Goal: Information Seeking & Learning: Learn about a topic

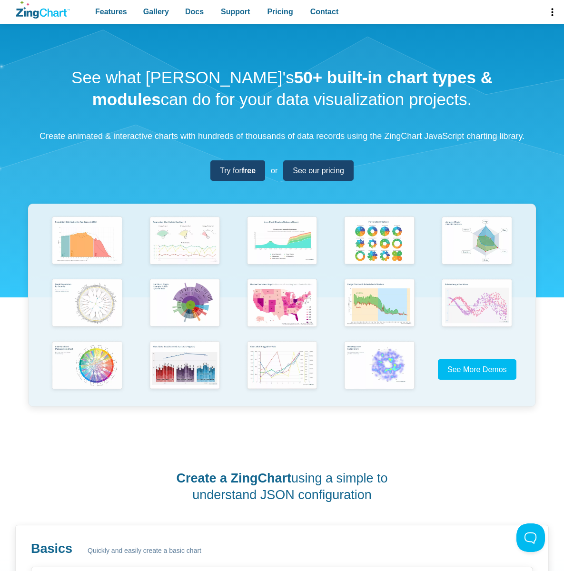
click at [151, 8] on span "Gallery" at bounding box center [156, 11] width 26 height 13
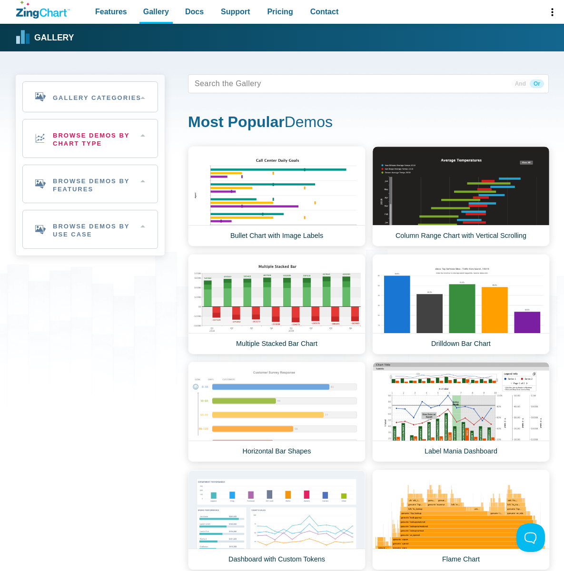
click at [59, 136] on h2 "Browse Demos By Chart Type" at bounding box center [90, 138] width 135 height 38
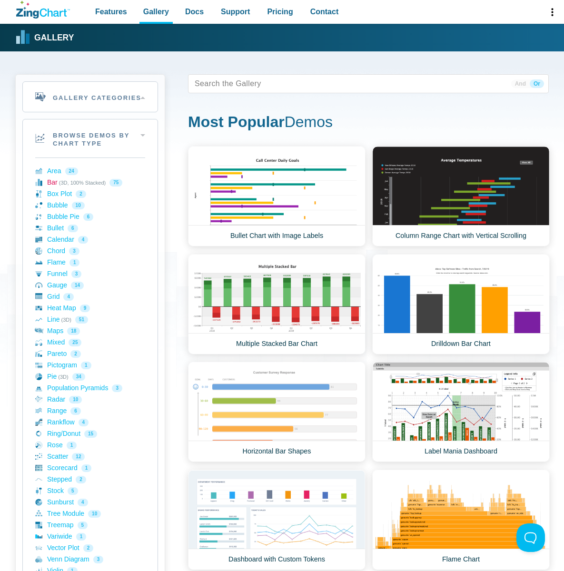
click at [72, 183] on link "Bar (3D, 100% Stacked) 75" at bounding box center [90, 182] width 110 height 11
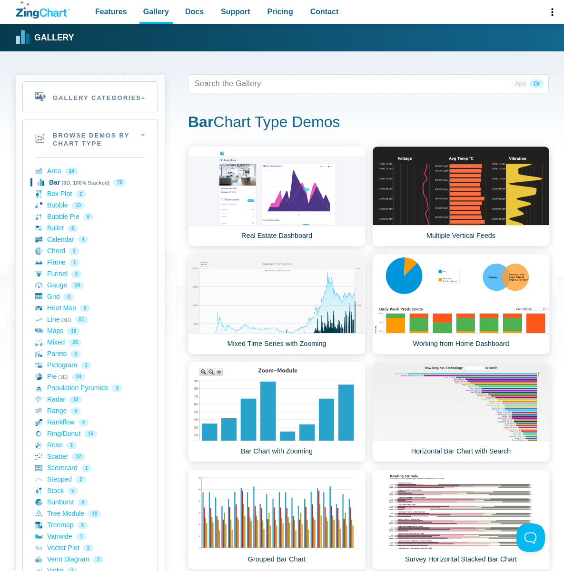
click at [238, 152] on link "Real Estate Dashboard" at bounding box center [277, 196] width 178 height 100
click at [239, 172] on link "Real Estate Dashboard" at bounding box center [277, 196] width 178 height 100
click at [234, 79] on span "App Content" at bounding box center [221, 83] width 60 height 13
click at [238, 79] on span "App Content" at bounding box center [221, 83] width 60 height 13
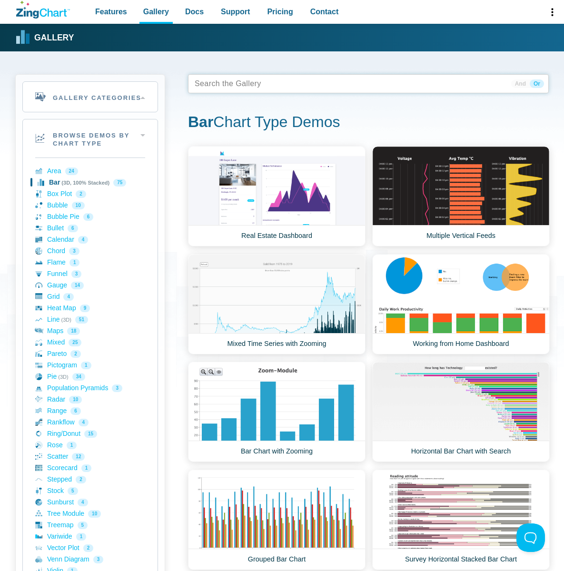
click at [536, 84] on span "Or" at bounding box center [537, 83] width 14 height 9
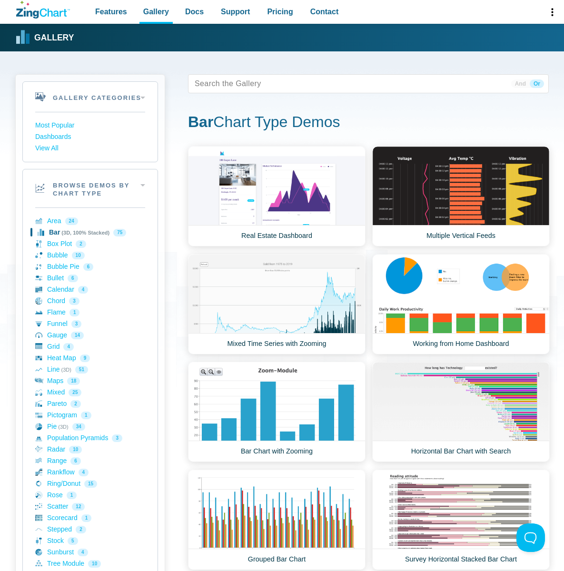
click at [350, 362] on link "Bar Chart with Zooming" at bounding box center [277, 412] width 178 height 100
click at [470, 362] on link "Horizontal Bar Chart with Search" at bounding box center [461, 412] width 178 height 100
click at [350, 362] on link "Bar Chart with Zooming" at bounding box center [277, 412] width 178 height 100
click at [187, 8] on span "Docs" at bounding box center [194, 11] width 19 height 13
